Goal: Ask a question: Seek information or help from site administrators or community

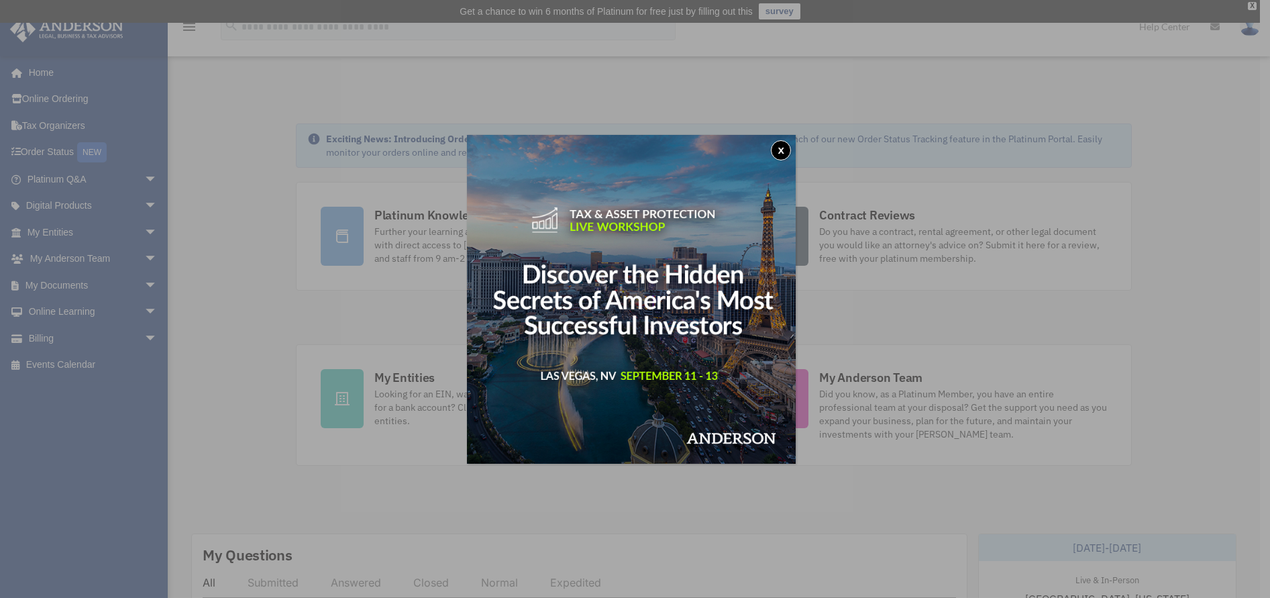
click at [51, 152] on div "x" at bounding box center [635, 299] width 1270 height 598
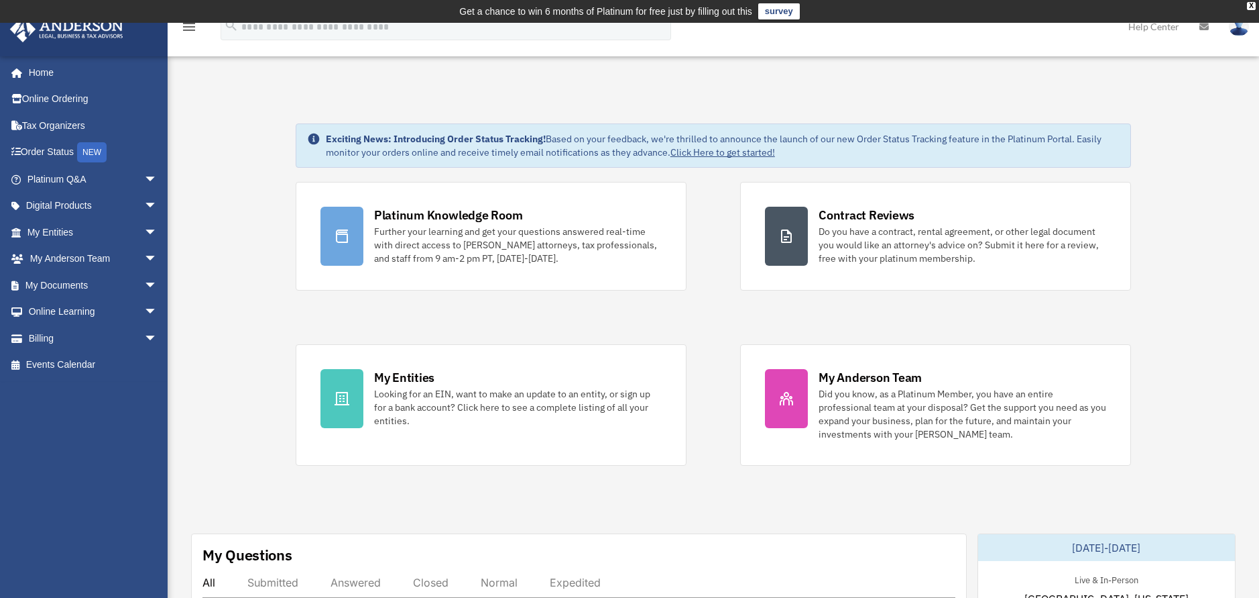
click at [51, 152] on link "Order Status NEW" at bounding box center [93, 152] width 168 height 27
click at [65, 153] on link "Order Status NEW" at bounding box center [93, 152] width 168 height 27
click at [38, 339] on link "Billing arrow_drop_down" at bounding box center [93, 338] width 168 height 27
click at [144, 340] on span "arrow_drop_down" at bounding box center [157, 338] width 27 height 27
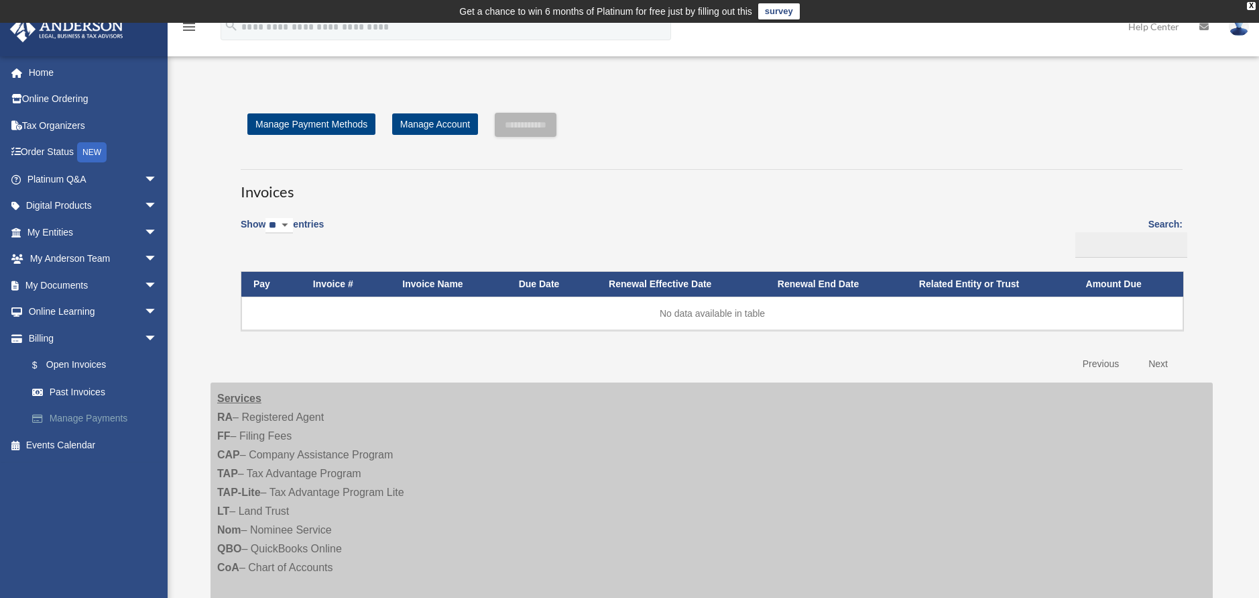
click at [89, 418] on link "Manage Payments" at bounding box center [98, 418] width 159 height 27
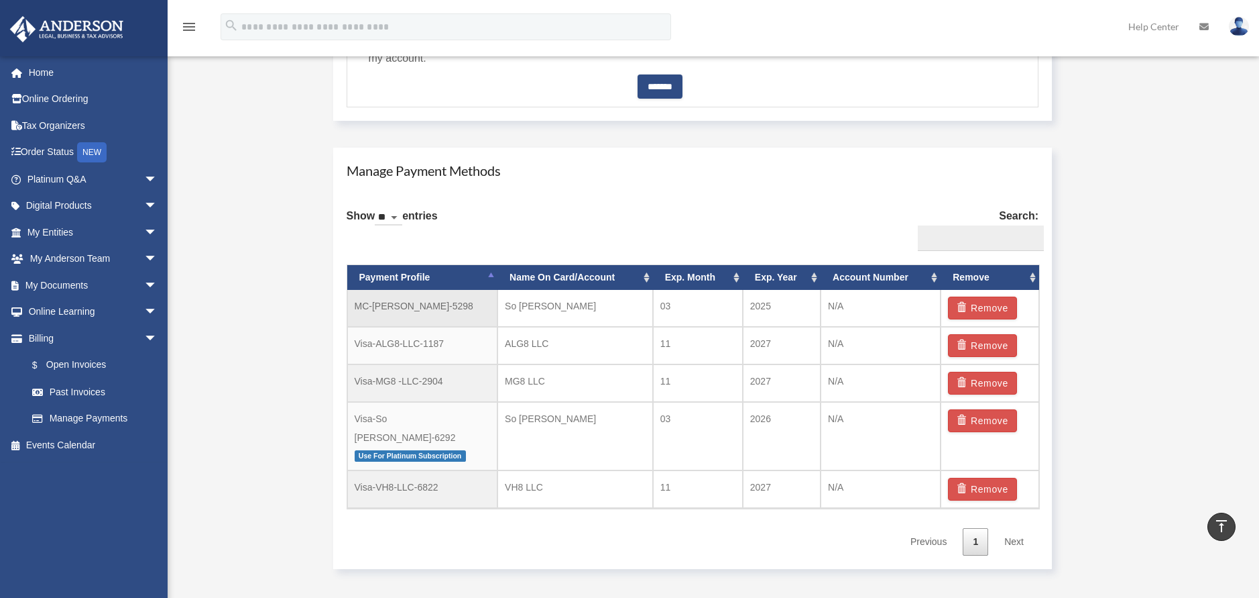
scroll to position [738, 0]
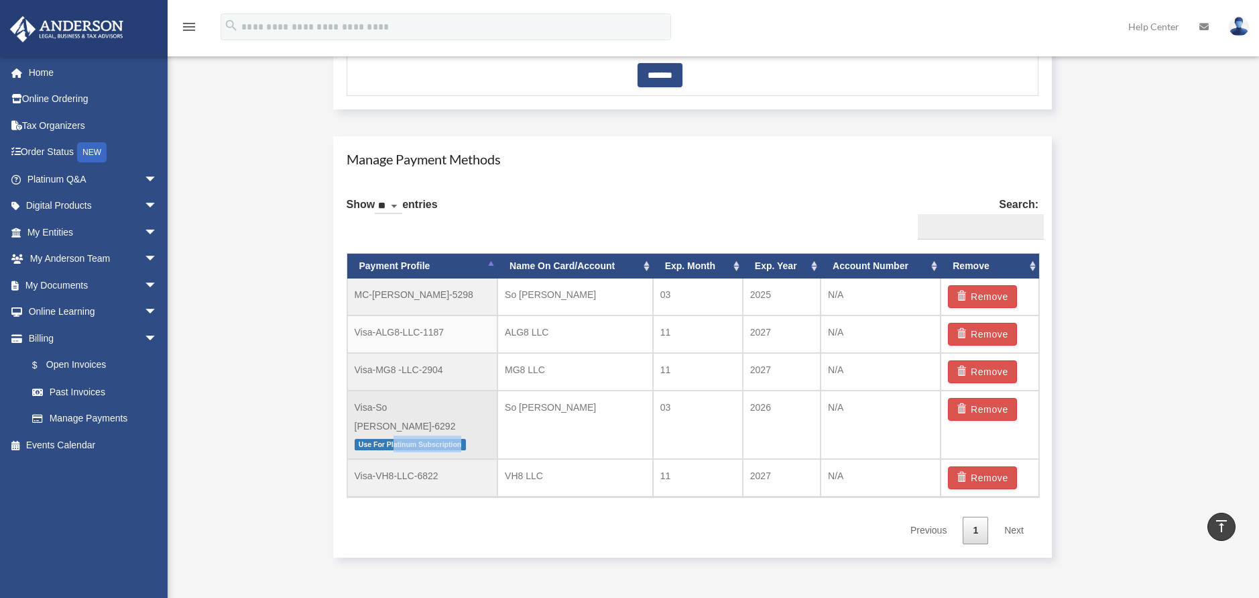
drag, startPoint x: 394, startPoint y: 427, endPoint x: 481, endPoint y: 427, distance: 86.5
click at [481, 435] on p "Use For Platinum Subscription" at bounding box center [423, 443] width 136 height 17
drag, startPoint x: 481, startPoint y: 427, endPoint x: 607, endPoint y: 418, distance: 126.4
click at [607, 418] on td "So Yeon Lee" at bounding box center [576, 424] width 156 height 69
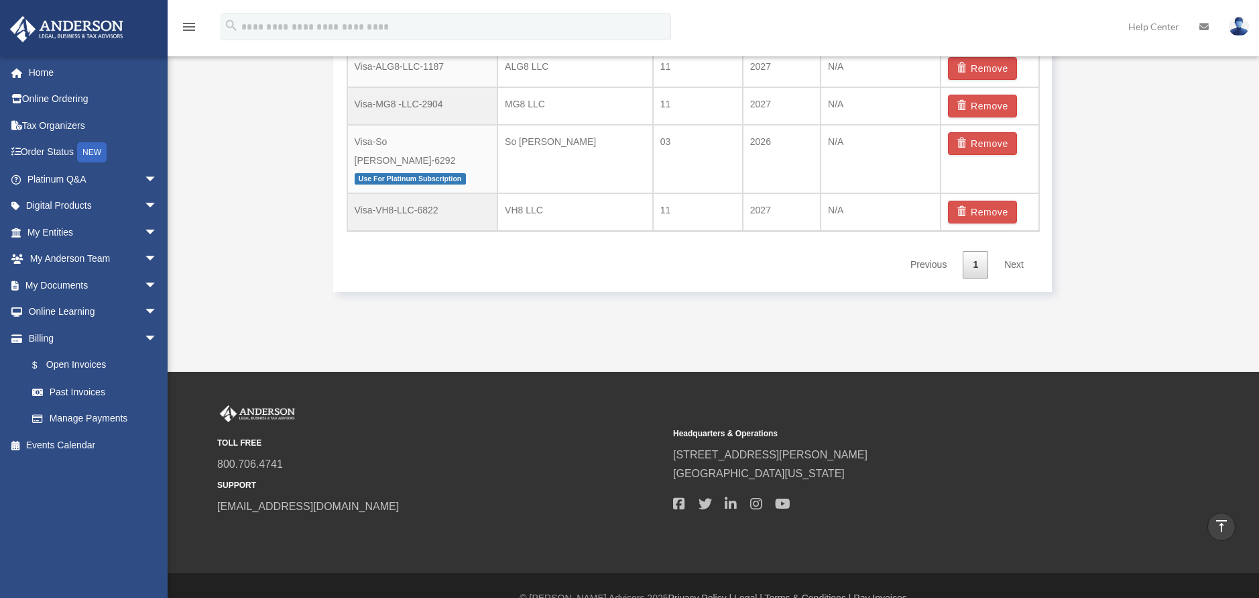
scroll to position [1007, 0]
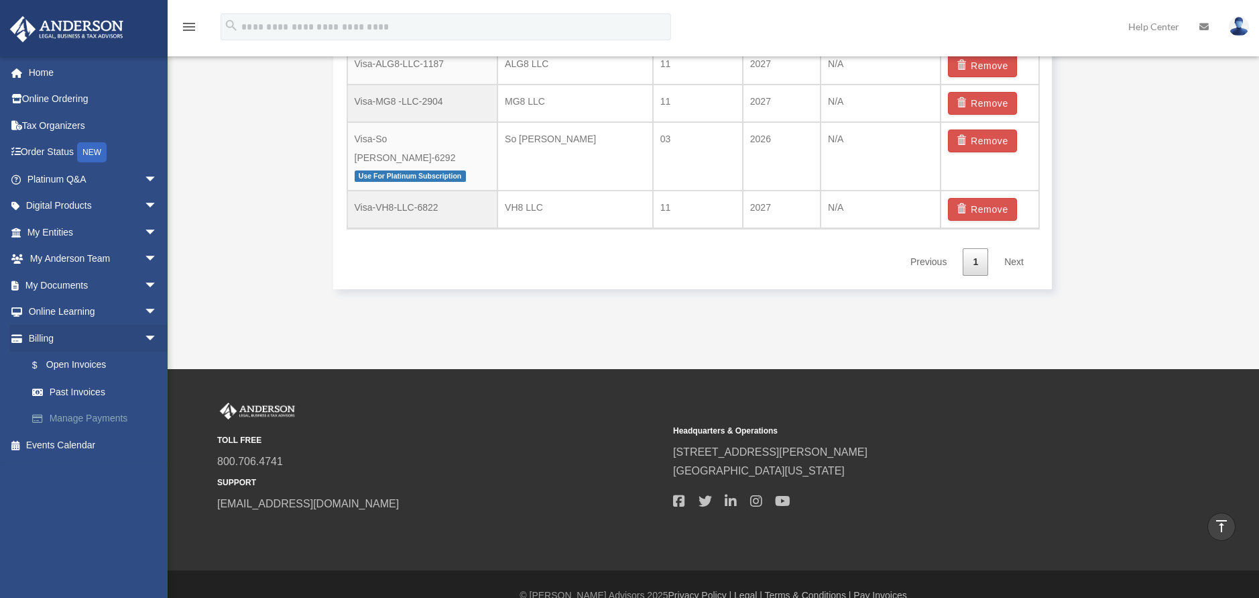
click at [91, 421] on link "Manage Payments" at bounding box center [98, 418] width 159 height 27
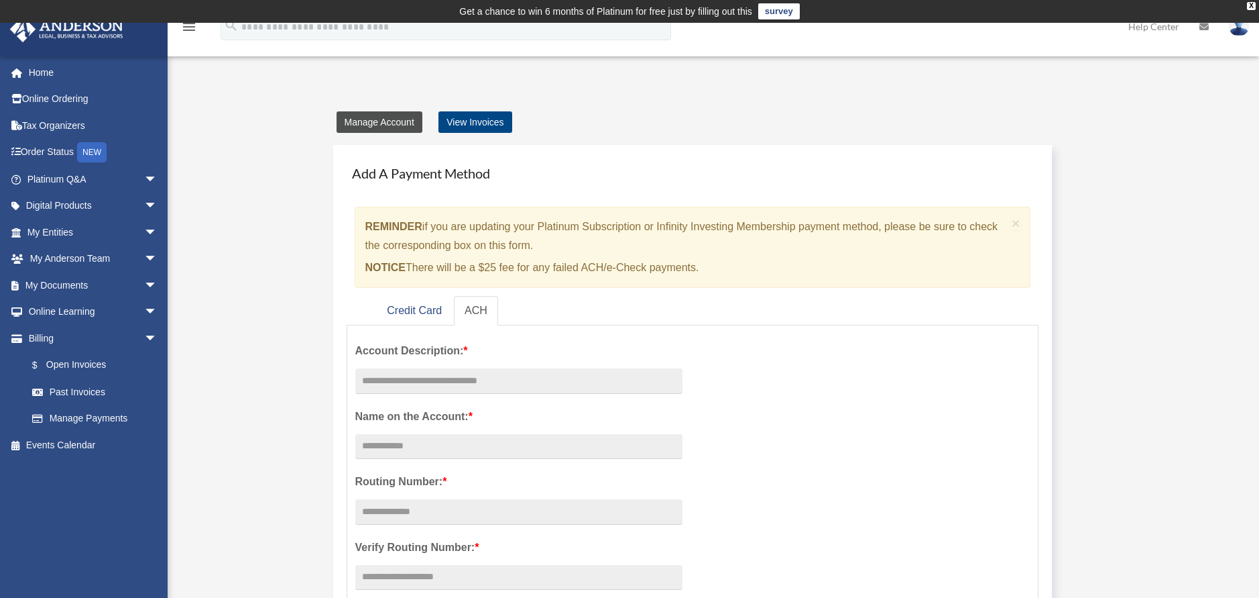
click at [381, 131] on link "Manage Account" at bounding box center [380, 121] width 86 height 21
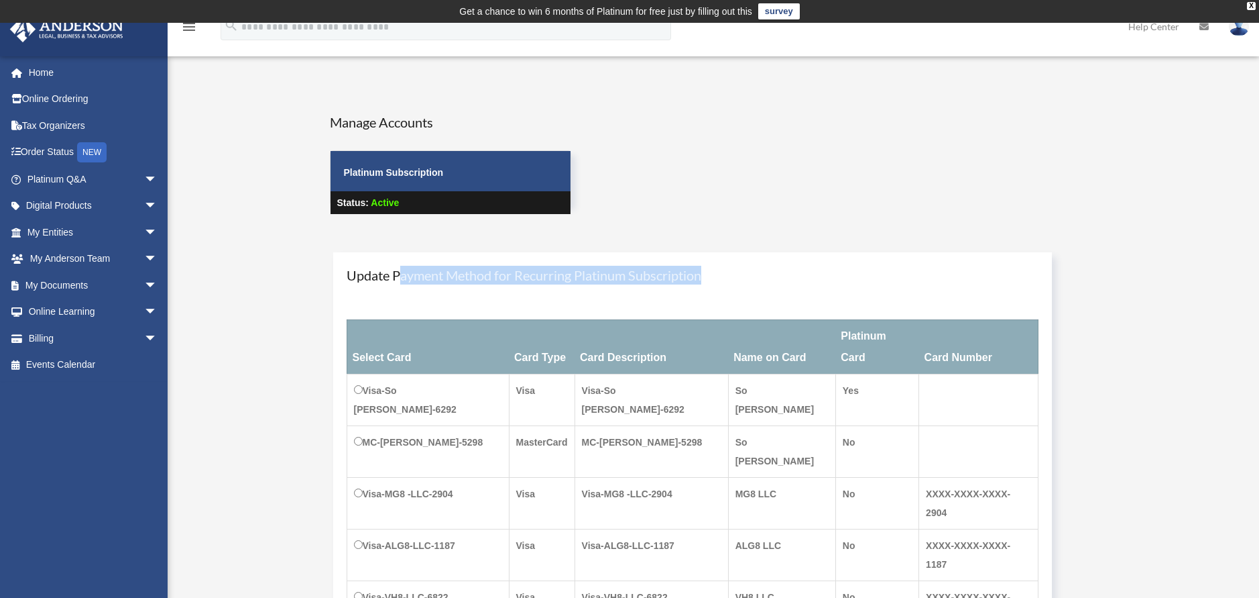
drag, startPoint x: 398, startPoint y: 283, endPoint x: 754, endPoint y: 282, distance: 356.1
click at [754, 282] on h4 "Update Payment Method for Recurring Platinum Subscription" at bounding box center [693, 275] width 693 height 19
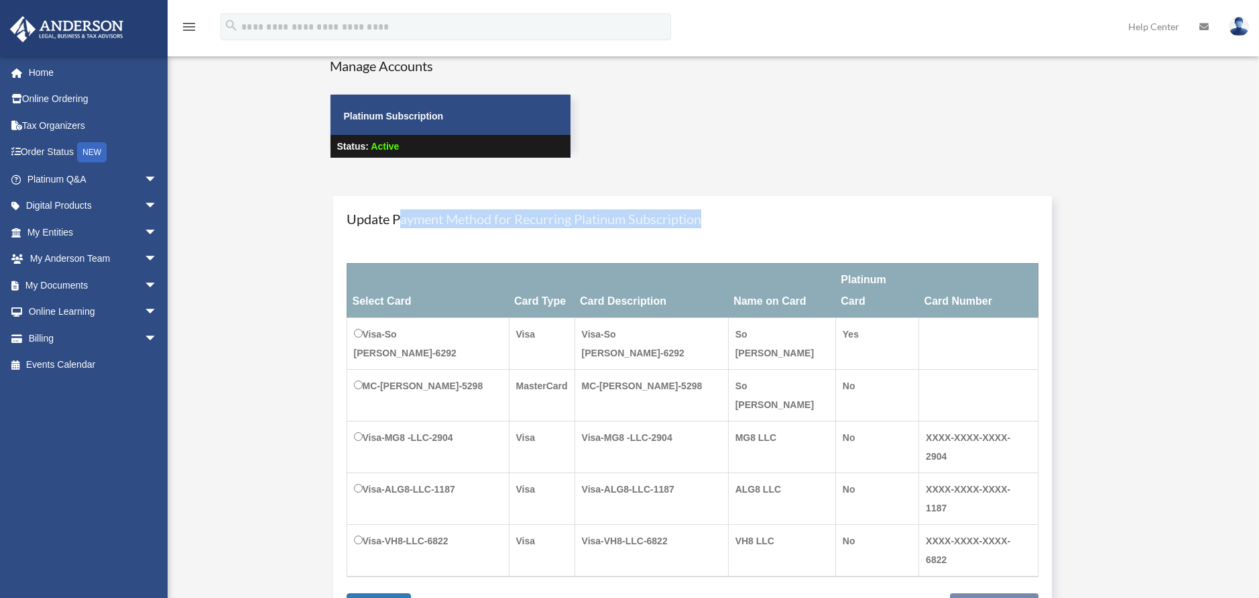
scroll to position [134, 0]
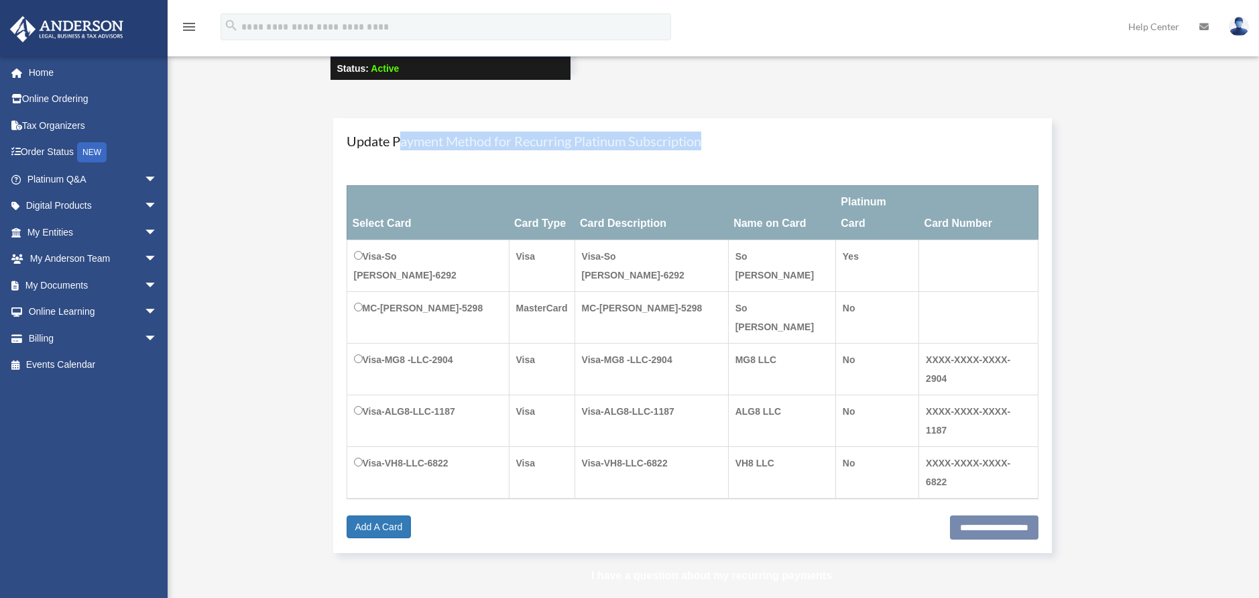
click at [665, 569] on link "I have a question about my recurring payments" at bounding box center [711, 574] width 241 height 11
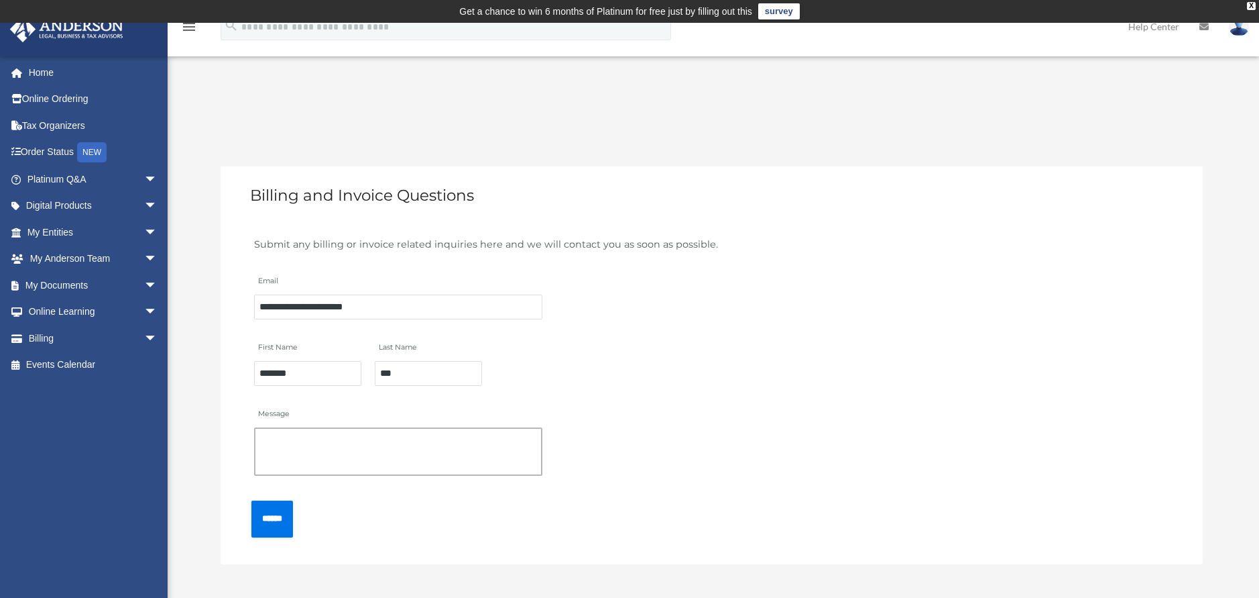
click at [286, 441] on textarea "Message" at bounding box center [398, 451] width 288 height 48
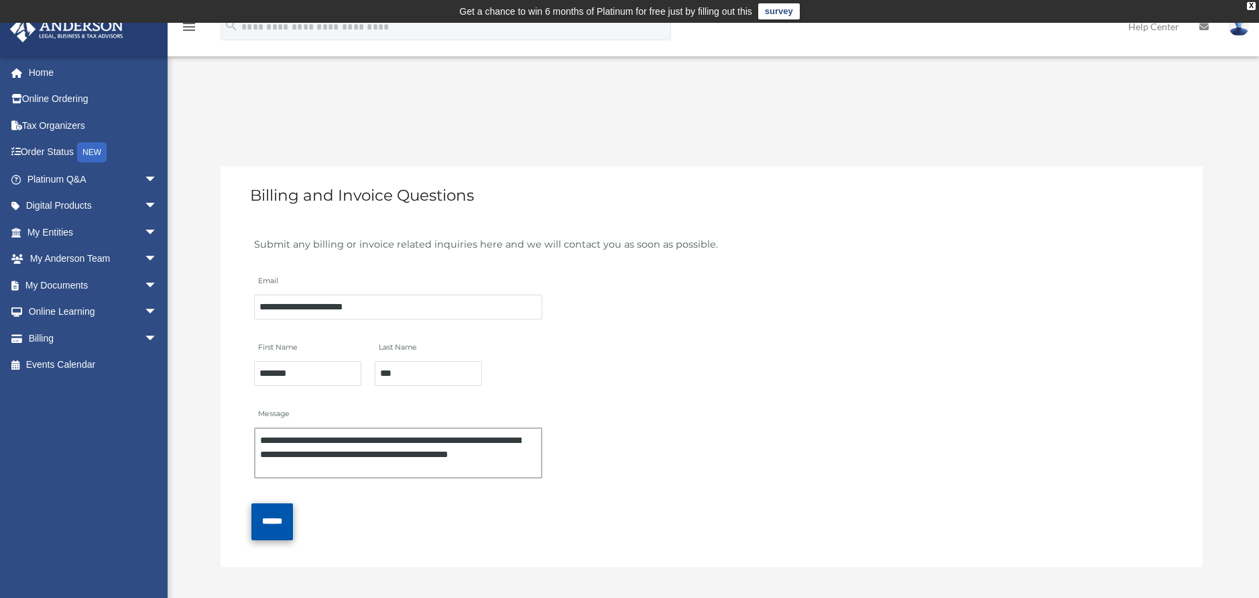
type textarea "**********"
click at [282, 516] on input "******" at bounding box center [272, 521] width 42 height 37
